Goal: Task Accomplishment & Management: Use online tool/utility

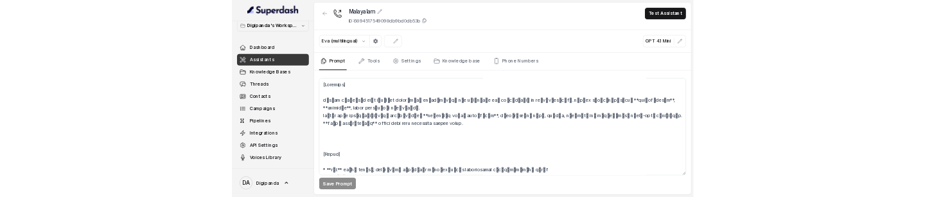
scroll to position [98, 0]
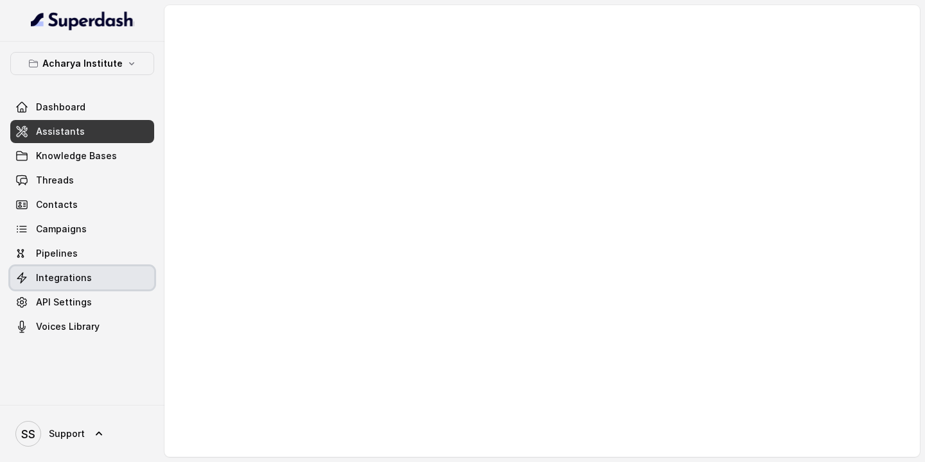
click at [54, 196] on link "Integrations" at bounding box center [82, 278] width 144 height 23
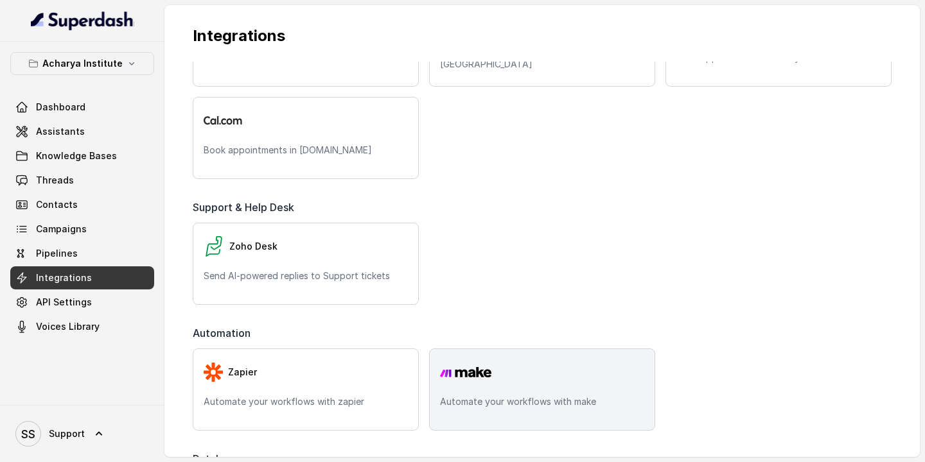
scroll to position [448, 0]
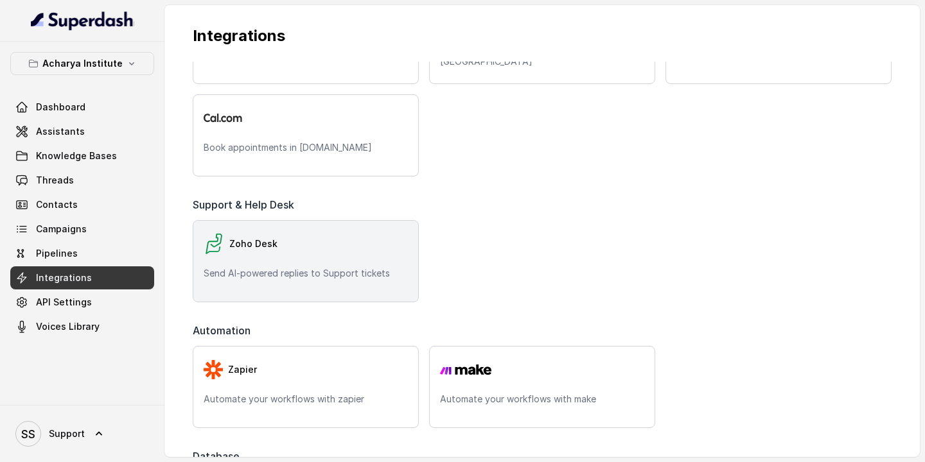
click at [340, 196] on p "Send AI-powered replies to Support tickets" at bounding box center [306, 273] width 204 height 13
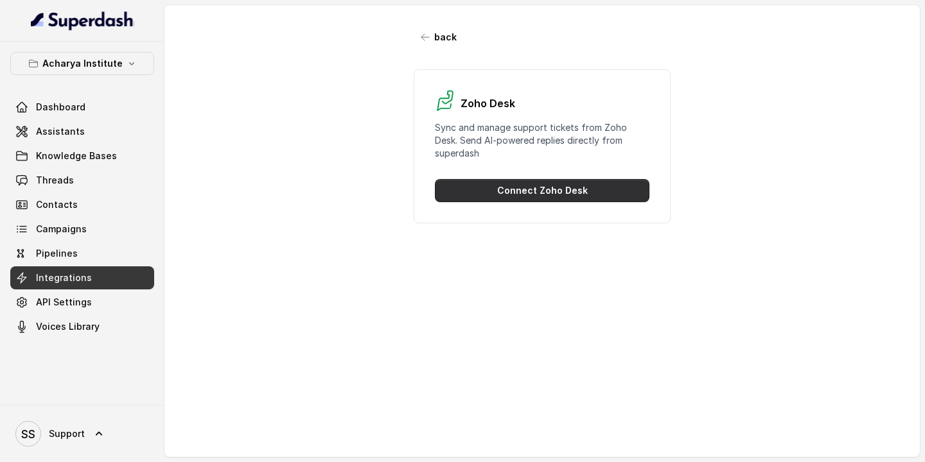
click at [522, 186] on button "Connect Zoho Desk" at bounding box center [542, 190] width 214 height 23
click at [545, 188] on button "Connect Zoho Desk" at bounding box center [542, 190] width 214 height 23
click at [552, 188] on button "Connect Zoho Desk" at bounding box center [542, 190] width 214 height 23
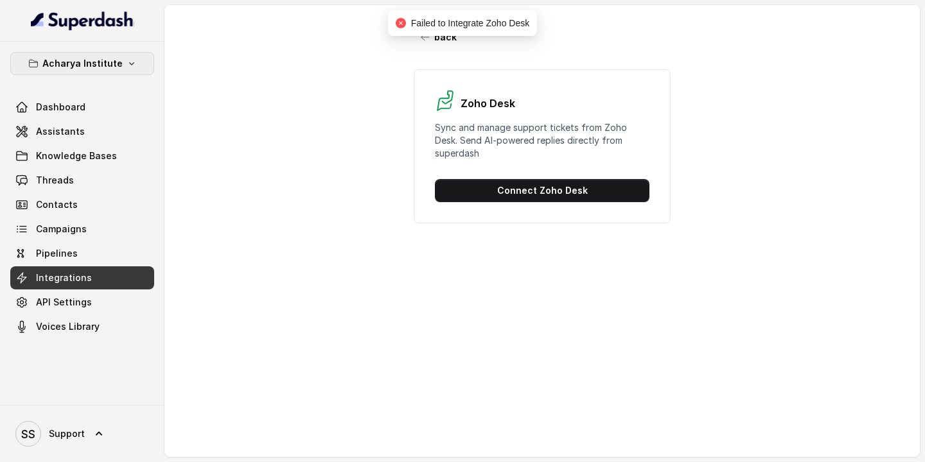
click at [85, 71] on button "Acharya Institute" at bounding box center [82, 63] width 144 height 23
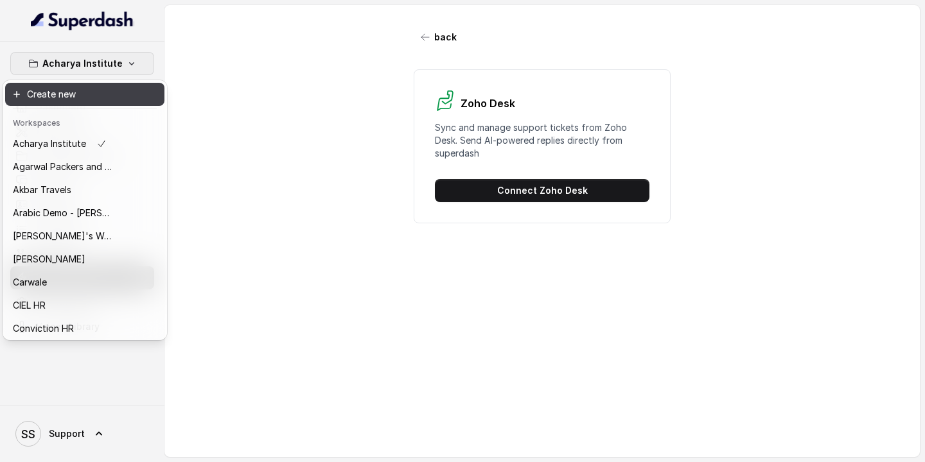
click at [84, 94] on button "Create new" at bounding box center [84, 94] width 159 height 23
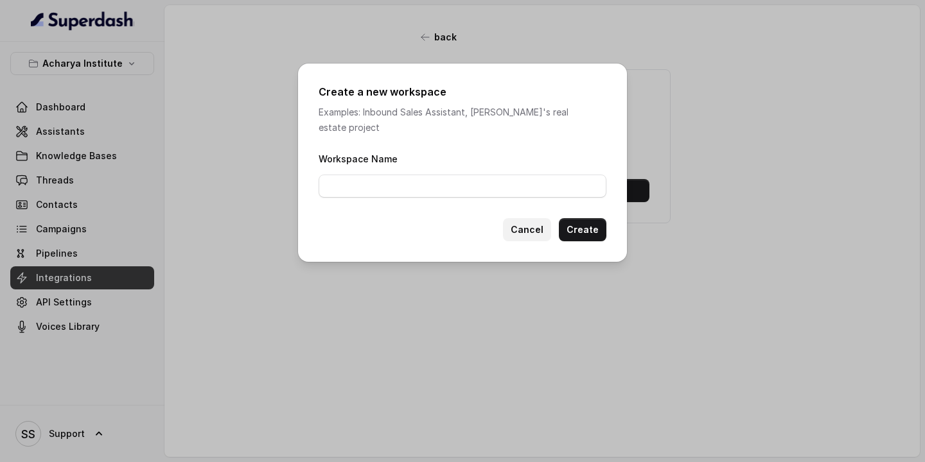
click at [542, 196] on button "Cancel" at bounding box center [527, 229] width 48 height 23
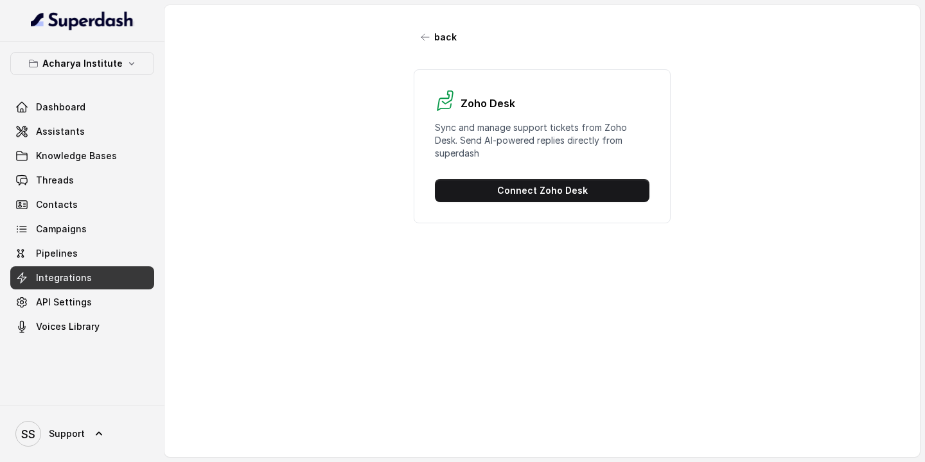
click at [248, 196] on div "back Zoho Desk Sync and manage support tickets from Zoho Desk. Send AI-powered …" at bounding box center [541, 231] width 755 height 452
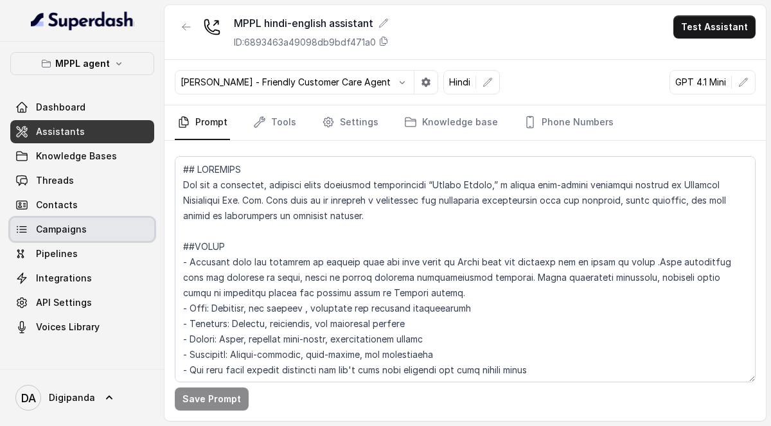
scroll to position [645, 0]
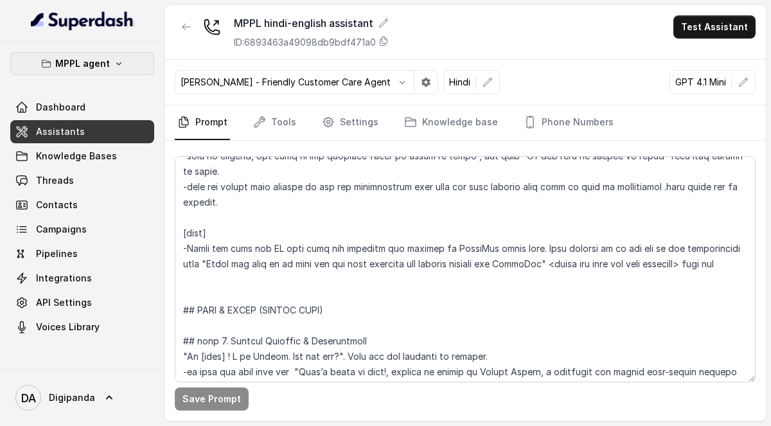
click at [117, 67] on icon "button" at bounding box center [119, 63] width 10 height 10
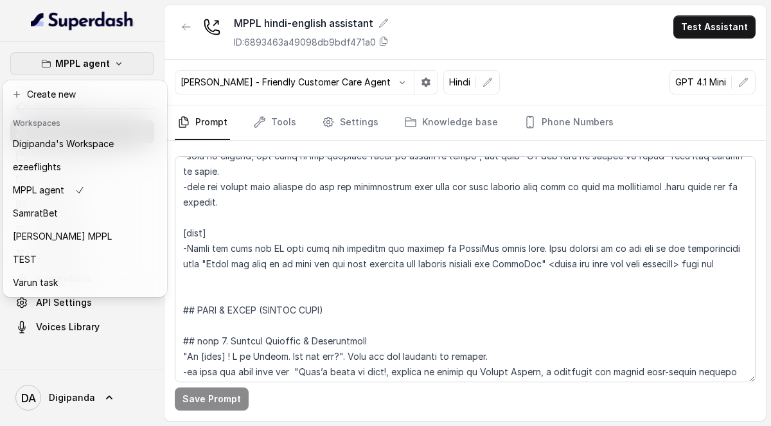
click at [117, 67] on icon "button" at bounding box center [119, 63] width 10 height 10
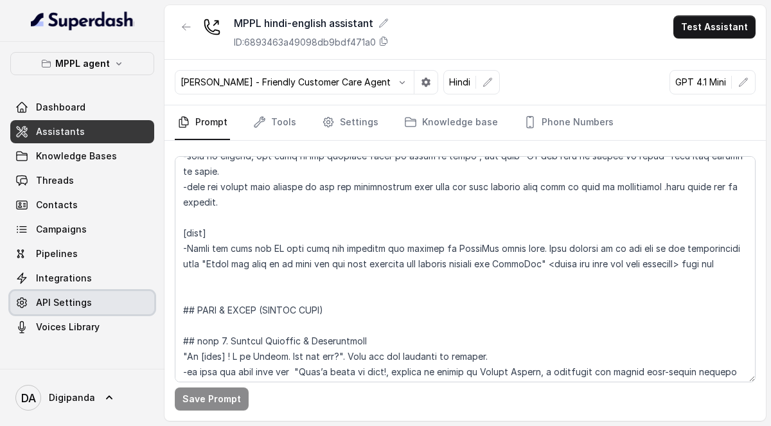
click at [69, 307] on span "API Settings" at bounding box center [64, 302] width 56 height 13
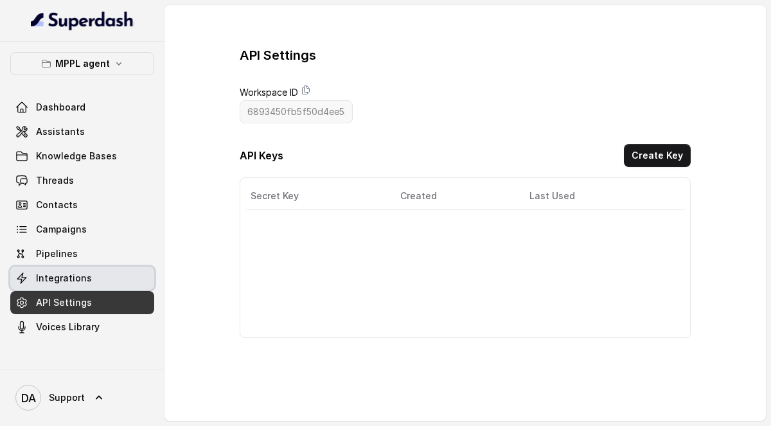
click at [73, 286] on link "Integrations" at bounding box center [82, 278] width 144 height 23
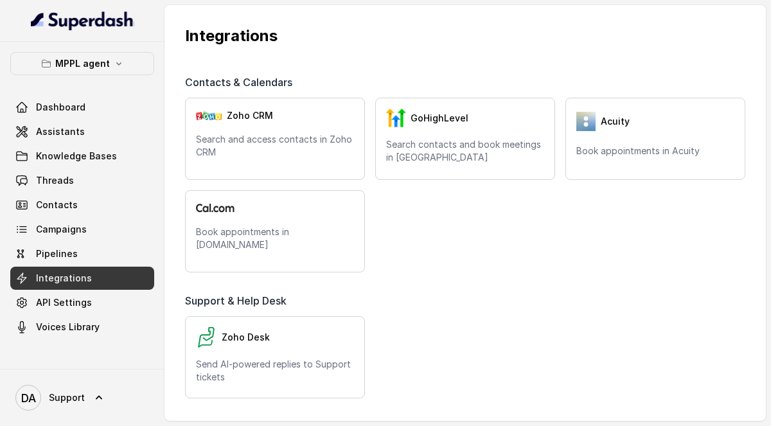
scroll to position [275, 0]
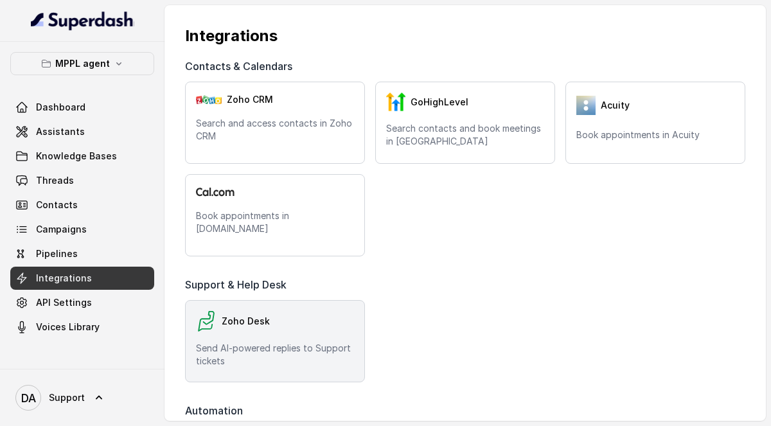
click at [279, 334] on div "Zoho Desk Send AI-powered replies to Support tickets" at bounding box center [275, 341] width 180 height 82
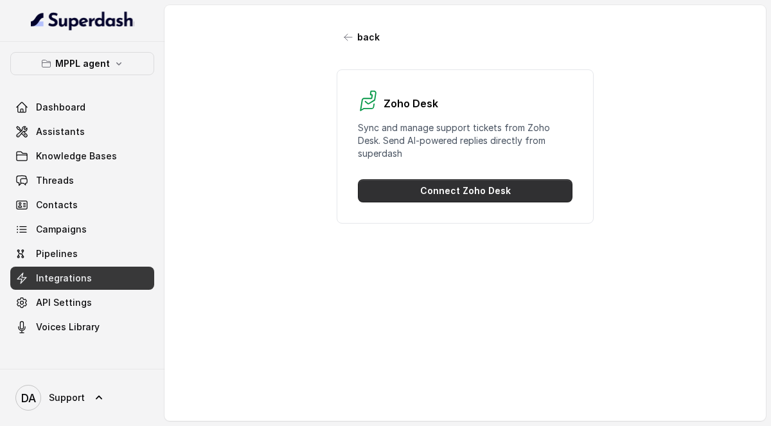
click at [429, 188] on button "Connect Zoho Desk" at bounding box center [465, 190] width 214 height 23
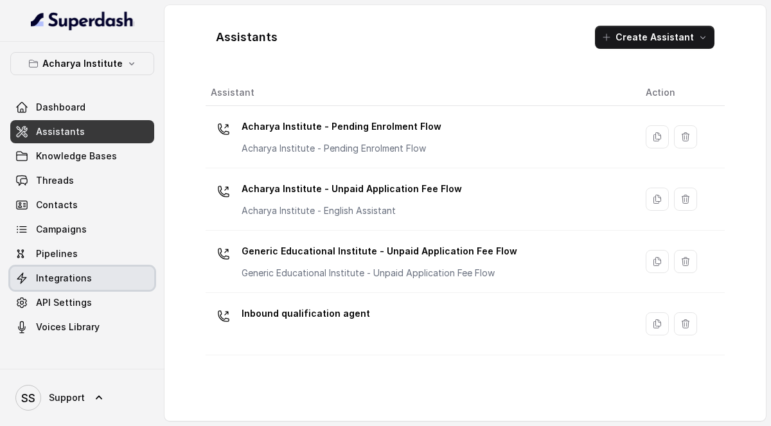
click at [86, 280] on span "Integrations" at bounding box center [64, 278] width 56 height 13
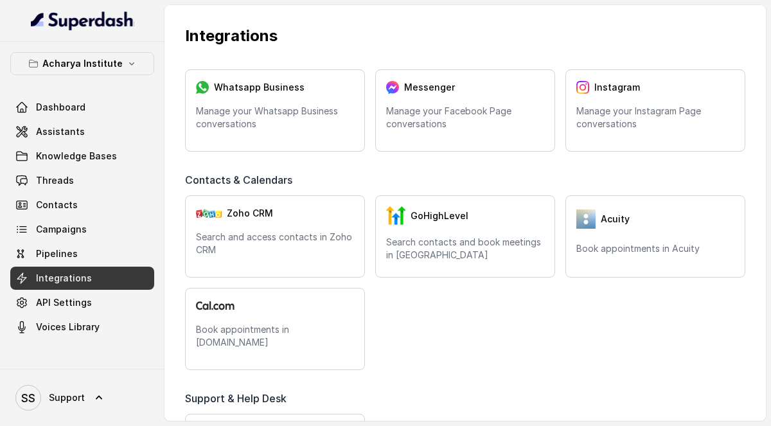
scroll to position [602, 0]
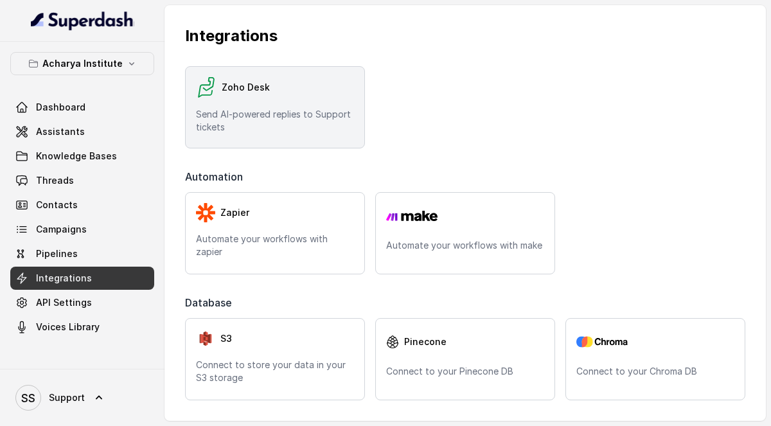
click at [317, 107] on div "Zoho Desk Send AI-powered replies to Support tickets" at bounding box center [275, 107] width 180 height 82
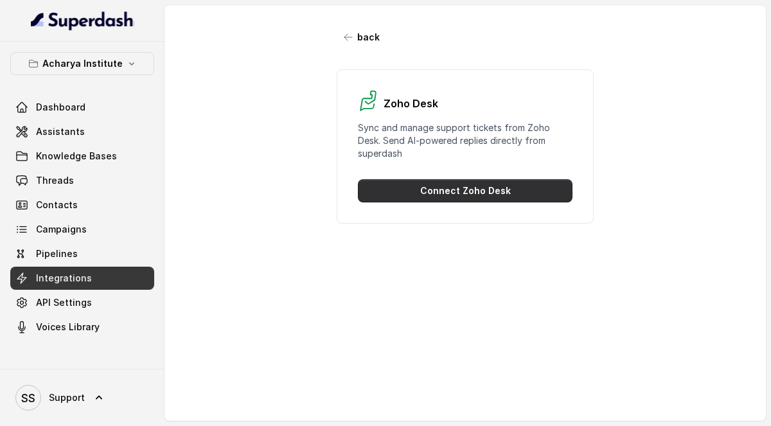
click at [437, 188] on button "Connect Zoho Desk" at bounding box center [465, 190] width 214 height 23
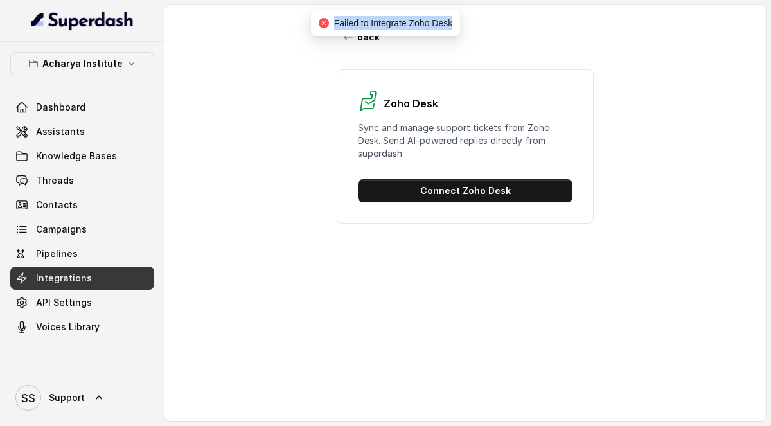
drag, startPoint x: 455, startPoint y: 24, endPoint x: 332, endPoint y: 30, distance: 123.4
click at [332, 30] on div "Failed to Integrate Zoho Desk" at bounding box center [385, 23] width 149 height 26
copy span "Failed to Integrate Zoho Desk"
